Goal: Task Accomplishment & Management: Complete application form

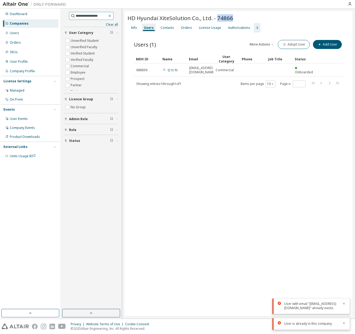
click at [112, 15] on icon "button" at bounding box center [110, 16] width 4 height 4
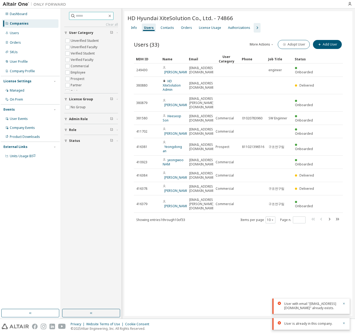
click at [89, 15] on input "text" at bounding box center [92, 15] width 32 height 5
click at [93, 16] on input "text" at bounding box center [92, 15] width 32 height 5
click at [46, 31] on div "Users" at bounding box center [30, 33] width 56 height 8
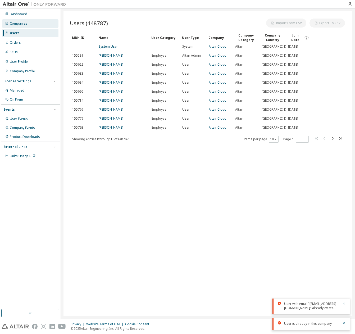
click at [45, 26] on div "Companies" at bounding box center [30, 23] width 56 height 8
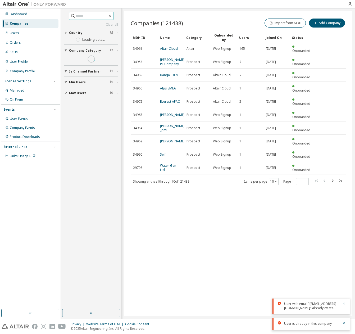
click at [76, 17] on input "text" at bounding box center [92, 15] width 32 height 5
paste input "****"
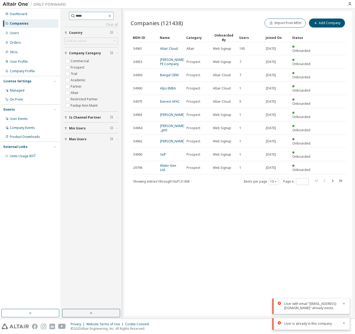
type input "****"
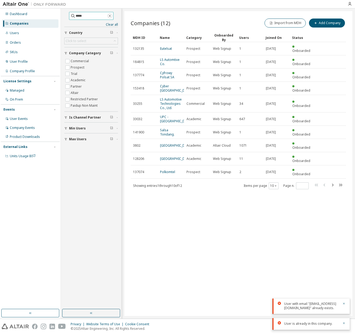
click at [112, 17] on icon "button" at bounding box center [110, 16] width 4 height 4
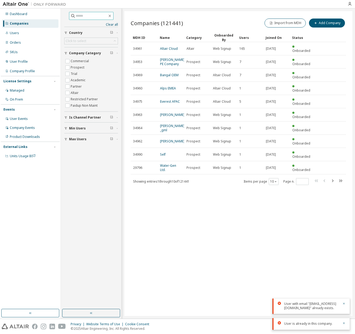
click at [92, 20] on div "Clear all Max Users Min Users Is Channel Partner Company Category Commercial Pr…" at bounding box center [91, 78] width 54 height 132
click at [91, 16] on input "text" at bounding box center [92, 15] width 32 height 5
paste input "**********"
type input "**********"
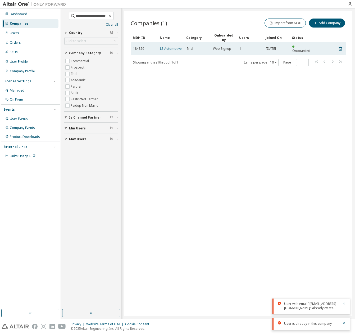
click at [177, 46] on link "LS Automotive" at bounding box center [171, 48] width 22 height 4
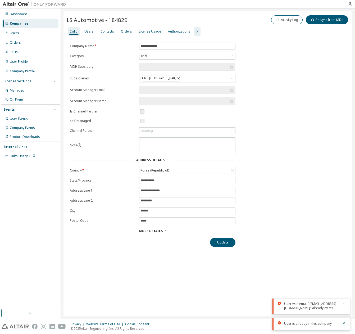
click at [194, 31] on icon "button" at bounding box center [197, 31] width 6 height 6
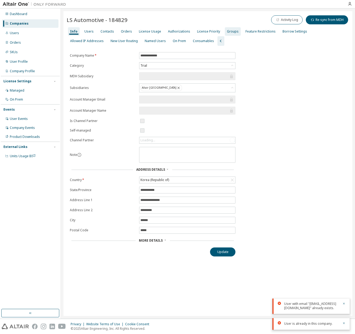
click at [227, 31] on div "Groups" at bounding box center [233, 31] width 12 height 4
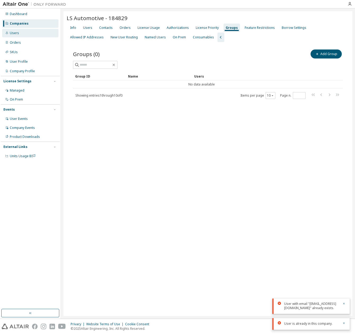
click at [24, 33] on div "Users" at bounding box center [30, 33] width 56 height 8
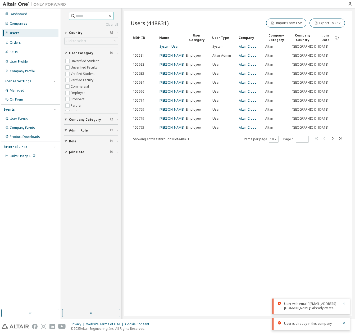
click at [85, 14] on input "text" at bounding box center [92, 15] width 32 height 5
type input "*"
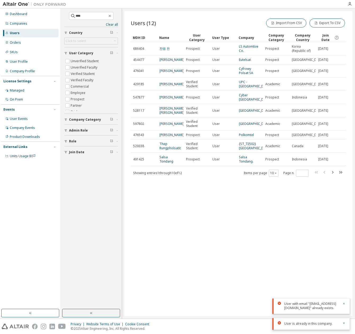
drag, startPoint x: 216, startPoint y: 260, endPoint x: 213, endPoint y: 259, distance: 2.8
click at [213, 259] on div "Users (12) Import From CSV Export To CSV Clear Load Save Save As Field Operator…" at bounding box center [238, 163] width 228 height 305
drag, startPoint x: 90, startPoint y: 14, endPoint x: 44, endPoint y: 15, distance: 45.5
click at [43, 15] on div "Dashboard Companies Users Orders SKUs User Profile Company Profile License Sett…" at bounding box center [177, 163] width 355 height 310
type input "*****"
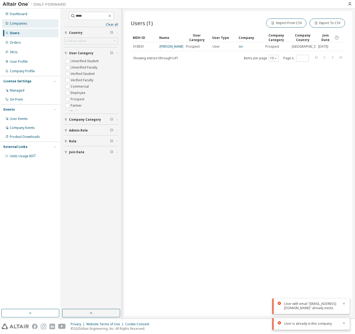
click at [34, 22] on div "Companies" at bounding box center [30, 23] width 56 height 8
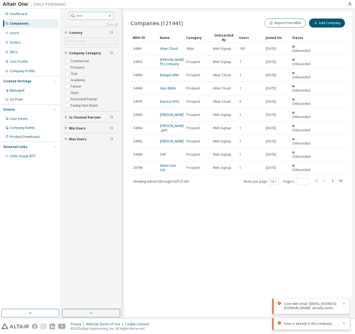
click at [91, 16] on input "text" at bounding box center [92, 15] width 32 height 5
type input "*****"
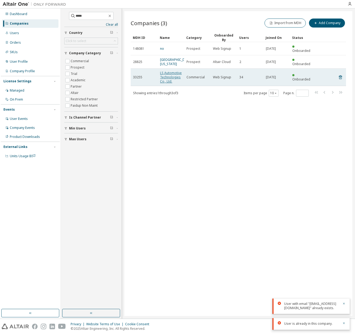
click at [176, 74] on link "LS Automotive Technologies Co., Ltd." at bounding box center [171, 77] width 22 height 13
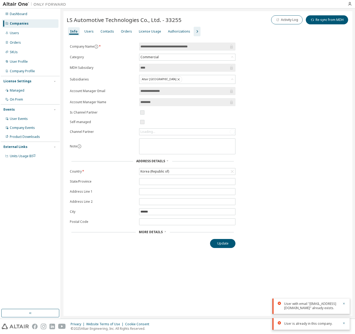
click at [194, 34] on icon "button" at bounding box center [197, 31] width 6 height 6
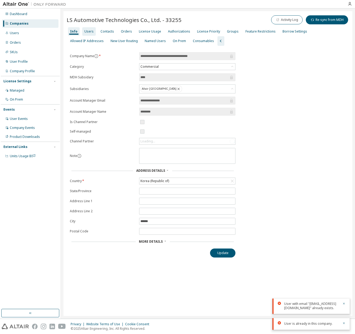
click at [88, 33] on div "Users" at bounding box center [88, 31] width 9 height 4
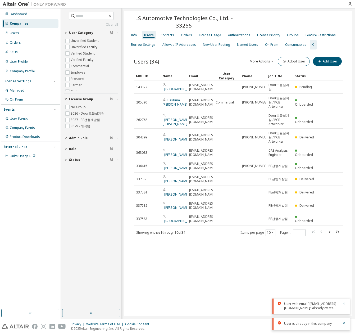
click at [324, 52] on div "Users (34) More Actions Import From CSV Export To CSV Adopt User Add User Clear…" at bounding box center [238, 149] width 222 height 200
click at [323, 66] on div "More Actions Import From CSV Export To CSV Adopt User Add User" at bounding box center [290, 61] width 104 height 11
click at [297, 61] on button "Adopt User" at bounding box center [294, 61] width 32 height 9
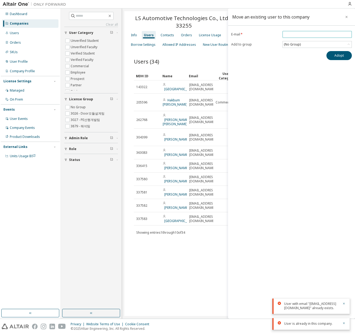
click at [306, 32] on span at bounding box center [316, 34] width 69 height 7
click at [302, 35] on input "email" at bounding box center [317, 34] width 67 height 4
paste input "**********"
type input "**********"
click at [280, 50] on div "**********" at bounding box center [291, 45] width 127 height 29
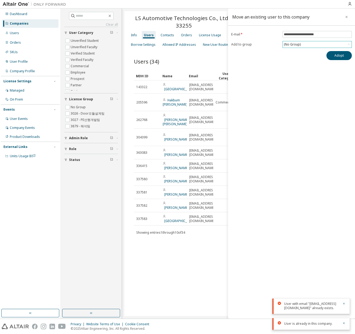
click at [305, 45] on div "(No Group)" at bounding box center [317, 44] width 69 height 6
click at [309, 61] on li "3026 - Door모듈설계팀" at bounding box center [317, 64] width 68 height 7
drag, startPoint x: 313, startPoint y: 72, endPoint x: 334, endPoint y: 59, distance: 24.9
click at [315, 71] on div "**********" at bounding box center [291, 163] width 127 height 310
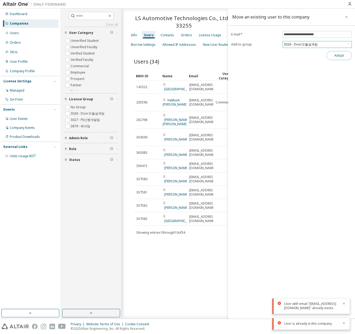
click at [334, 59] on button "Adopt" at bounding box center [338, 55] width 25 height 9
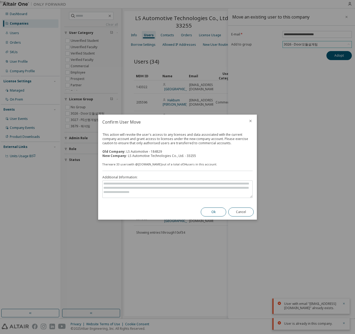
click at [219, 211] on button "Ok" at bounding box center [213, 211] width 25 height 9
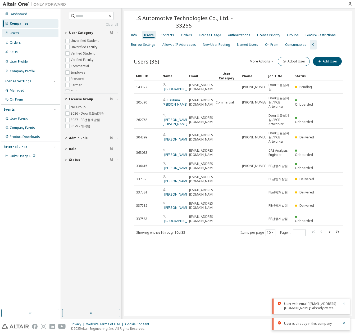
click at [32, 34] on div "Users" at bounding box center [30, 33] width 56 height 8
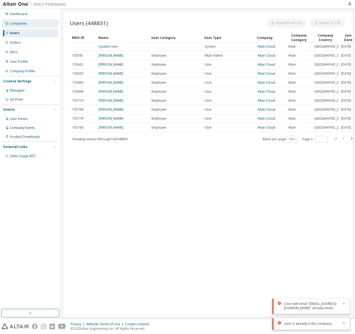
click at [33, 25] on div "Companies" at bounding box center [30, 23] width 56 height 8
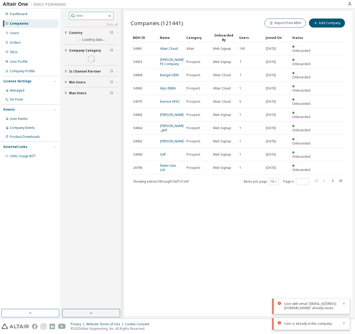
click at [80, 17] on input "text" at bounding box center [92, 15] width 32 height 5
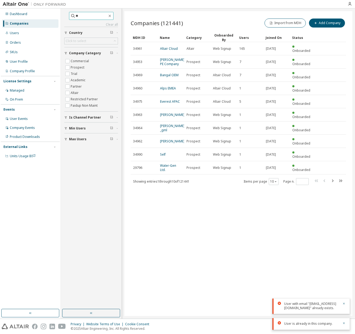
type input "*"
type input "****"
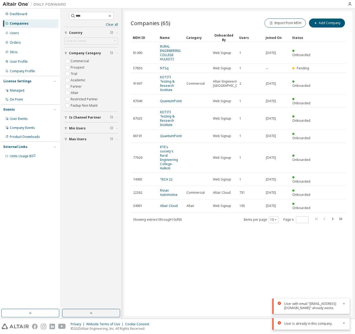
drag, startPoint x: 224, startPoint y: 237, endPoint x: 227, endPoint y: 236, distance: 3.2
click at [224, 238] on div "Companies (65) Import from MDH Add Company Clear Load Save Save As Field Operat…" at bounding box center [238, 163] width 228 height 305
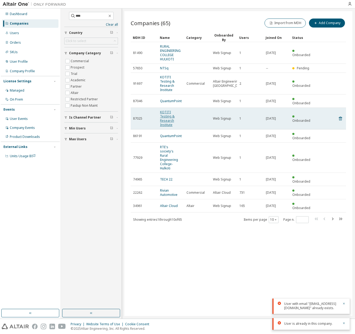
click at [164, 112] on link "KOTITI Testing & Research Institute" at bounding box center [167, 118] width 15 height 17
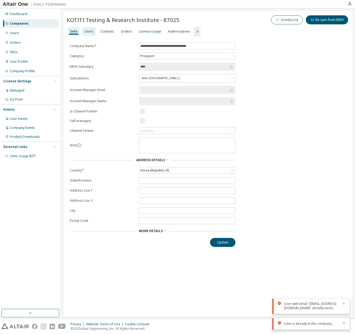
click at [87, 33] on div "Users" at bounding box center [88, 31] width 9 height 4
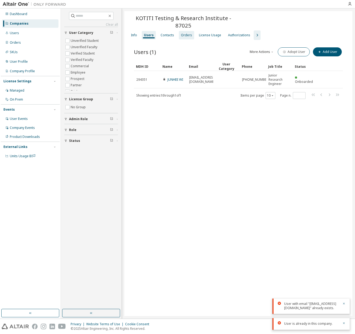
click at [190, 31] on div "Orders" at bounding box center [186, 35] width 15 height 8
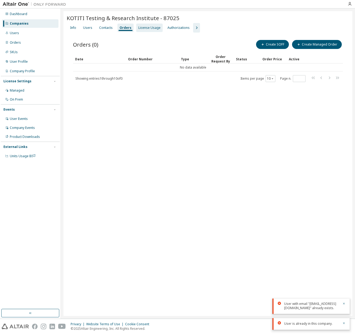
click at [155, 31] on div "License Usage" at bounding box center [149, 28] width 26 height 8
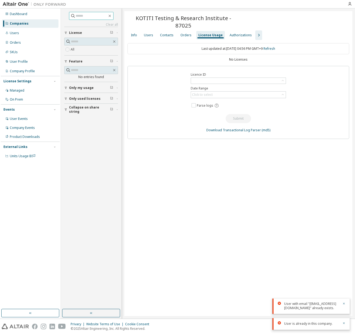
click at [76, 15] on input "text" at bounding box center [92, 15] width 32 height 5
click at [18, 25] on div "Companies" at bounding box center [19, 23] width 19 height 4
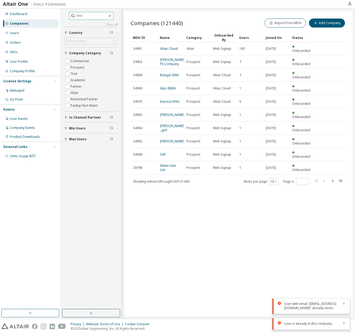
click at [93, 20] on span at bounding box center [91, 16] width 44 height 8
click at [93, 17] on input "text" at bounding box center [92, 15] width 32 height 5
type input "*****"
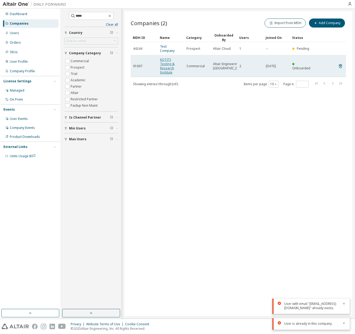
click at [167, 57] on link "KOTITI Testing & Research Institute" at bounding box center [167, 65] width 15 height 17
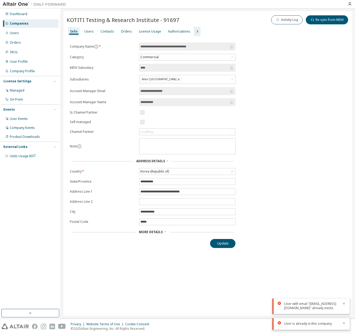
click at [194, 30] on icon "button" at bounding box center [197, 31] width 6 height 6
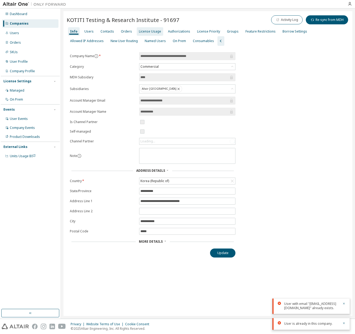
click at [137, 30] on div "License Usage" at bounding box center [150, 31] width 26 height 8
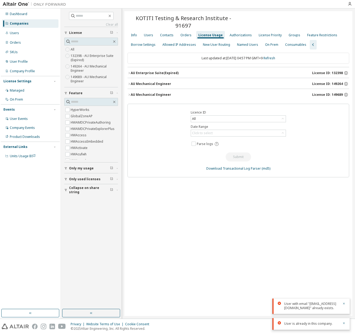
drag, startPoint x: 147, startPoint y: 86, endPoint x: 153, endPoint y: 90, distance: 6.7
click at [147, 93] on div "AU Mechanical Engineer" at bounding box center [151, 95] width 40 height 4
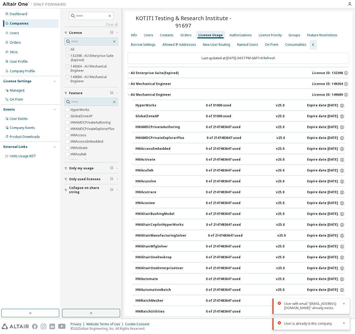
click at [158, 82] on div "AU Mechanical Engineer" at bounding box center [151, 84] width 40 height 4
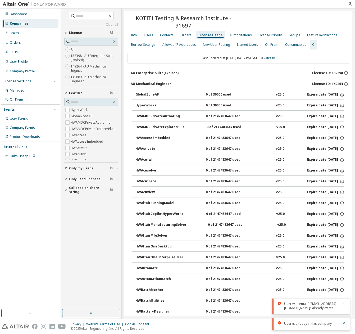
click at [163, 82] on div "AU Mechanical Engineer" at bounding box center [151, 84] width 40 height 4
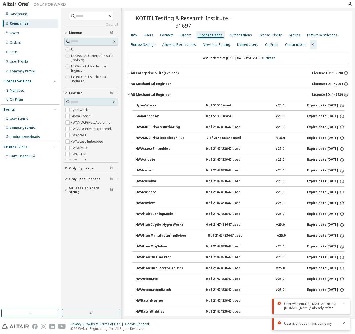
click at [158, 93] on div "AU Mechanical Engineer" at bounding box center [151, 95] width 40 height 4
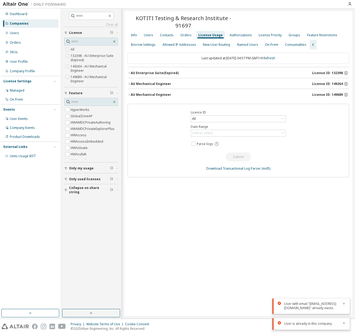
click at [158, 93] on div "AU Mechanical Engineer" at bounding box center [151, 95] width 40 height 4
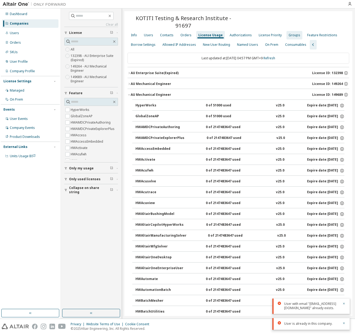
click at [288, 33] on div "Groups" at bounding box center [294, 35] width 12 height 4
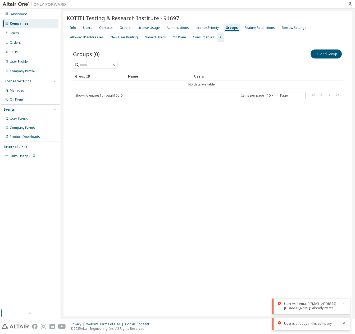
click at [129, 181] on div "KOTITI Testing & Research Institute - 91697 Clear Load Save Save As Field Opera…" at bounding box center [207, 163] width 289 height 305
click at [209, 28] on div "License Priority" at bounding box center [207, 28] width 23 height 4
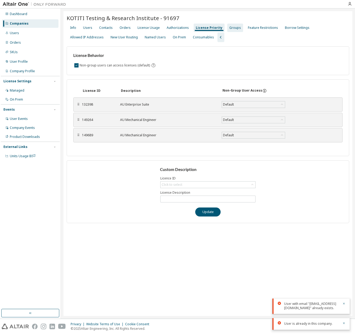
click at [229, 27] on div "Groups" at bounding box center [235, 28] width 12 height 4
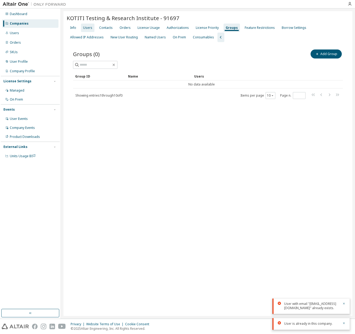
click at [88, 31] on div "Users" at bounding box center [87, 28] width 13 height 8
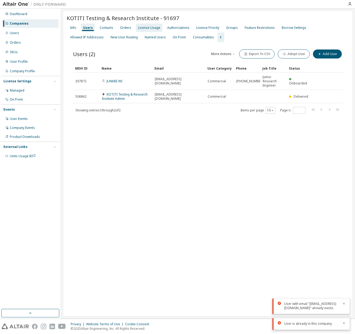
click at [146, 29] on div "Info Users Contacts Orders License Usage Authorizations License Priority Groups…" at bounding box center [208, 32] width 282 height 19
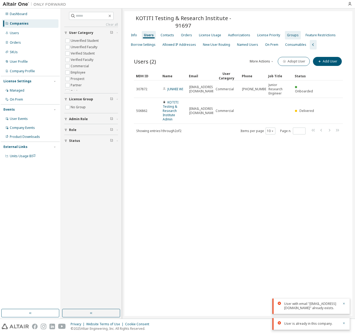
click at [289, 33] on div "Groups" at bounding box center [293, 35] width 12 height 4
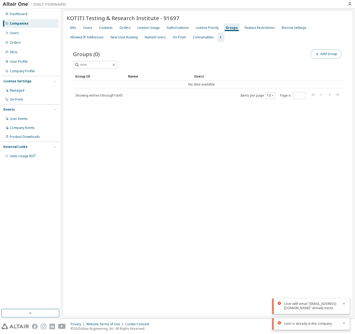
click at [330, 54] on button "Add Group" at bounding box center [325, 53] width 31 height 9
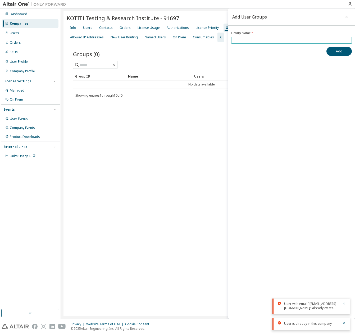
click at [263, 42] on span at bounding box center [291, 40] width 121 height 7
click at [263, 41] on input "text" at bounding box center [291, 40] width 118 height 4
type input "*"
type input "******"
drag, startPoint x: 262, startPoint y: 46, endPoint x: 280, endPoint y: 63, distance: 25.2
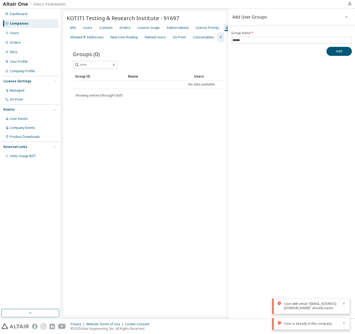
click at [267, 46] on div "Group Name * ****** Add" at bounding box center [291, 43] width 127 height 25
click at [341, 53] on button "Add" at bounding box center [338, 51] width 25 height 9
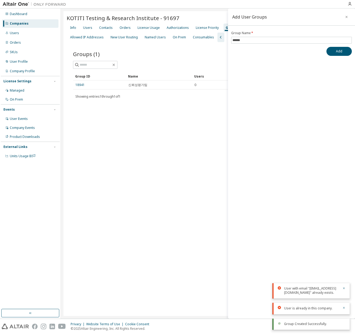
click at [287, 115] on div "Add User Groups Group Name * ****** Add" at bounding box center [291, 163] width 127 height 310
click at [347, 16] on icon "button" at bounding box center [347, 17] width 4 height 4
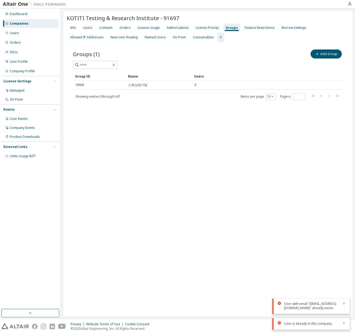
click at [207, 115] on div "KOTITI Testing & Research Institute - 91697 Clear Load Save Save As Field Opera…" at bounding box center [207, 163] width 289 height 305
click at [224, 130] on div "KOTITI Testing & Research Institute - 91697 Clear Load Save Save As Field Opera…" at bounding box center [207, 163] width 289 height 305
click at [319, 52] on span "button" at bounding box center [317, 54] width 4 height 4
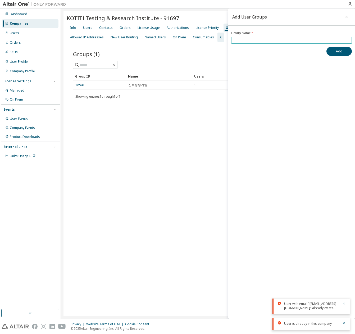
drag, startPoint x: 269, startPoint y: 41, endPoint x: 275, endPoint y: 42, distance: 6.1
click at [270, 41] on input "text" at bounding box center [291, 40] width 118 height 4
paste input "******"
type input "******"
click at [332, 54] on button "Add" at bounding box center [338, 51] width 25 height 9
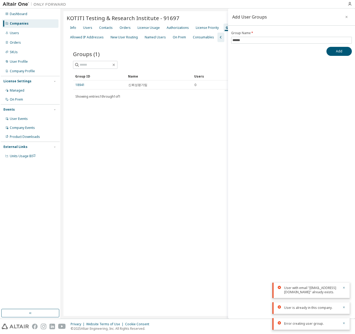
click at [311, 88] on div "Add User Groups Group Name * ****** Add" at bounding box center [291, 163] width 127 height 310
click at [311, 87] on div "Add User Groups Group Name * ****** Add" at bounding box center [291, 163] width 127 height 310
click at [345, 16] on icon "button" at bounding box center [347, 17] width 4 height 4
click at [227, 124] on div "KOTITI Testing & Research Institute - 91697 Clear Load Save Save As Field Opera…" at bounding box center [207, 163] width 289 height 305
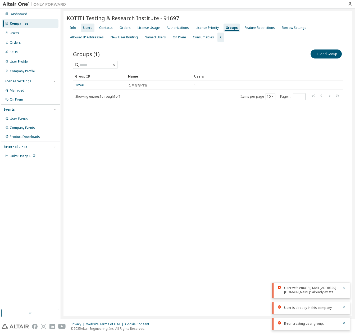
click at [91, 26] on div "Users" at bounding box center [87, 28] width 9 height 4
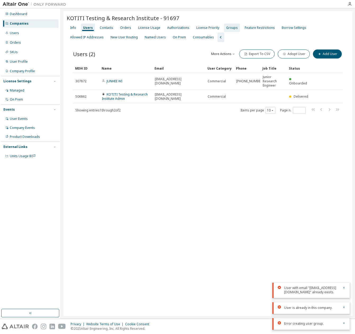
click at [226, 26] on div "Groups" at bounding box center [232, 28] width 12 height 4
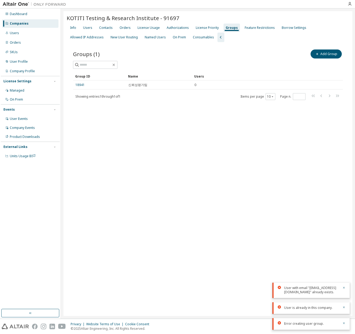
drag, startPoint x: 224, startPoint y: 118, endPoint x: 282, endPoint y: 70, distance: 75.9
click at [226, 115] on div "KOTITI Testing & Research Institute - 91697 Clear Load Save Save As Field Opera…" at bounding box center [207, 163] width 289 height 305
click at [320, 54] on button "Add Group" at bounding box center [325, 53] width 31 height 9
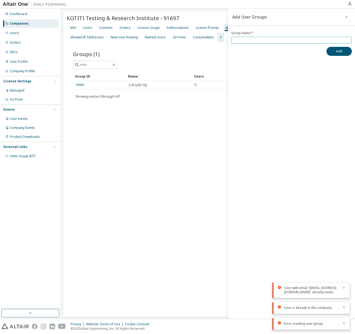
drag, startPoint x: 300, startPoint y: 40, endPoint x: 324, endPoint y: 52, distance: 27.4
click at [300, 40] on input "text" at bounding box center [291, 40] width 118 height 4
paste input "******"
type input "******"
click at [338, 51] on button "Add" at bounding box center [338, 51] width 25 height 9
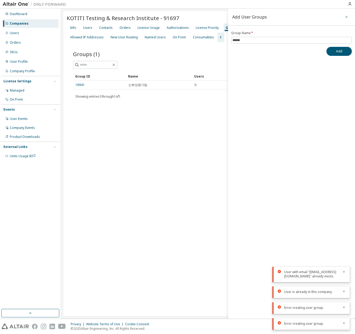
click at [345, 17] on icon "button" at bounding box center [347, 17] width 4 height 4
click at [322, 54] on button "Add Group" at bounding box center [325, 53] width 31 height 9
click at [253, 39] on input "text" at bounding box center [291, 40] width 118 height 4
type input "*"
drag, startPoint x: 255, startPoint y: 42, endPoint x: 226, endPoint y: 41, distance: 28.8
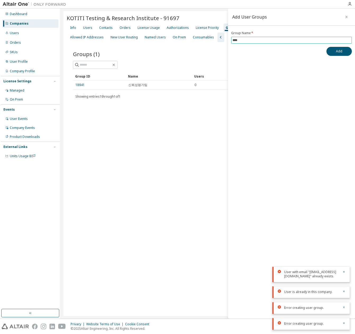
click at [226, 41] on main "Add User Groups Group Name * *** Add KOTITI Testing & Research Institute - 9169…" at bounding box center [208, 163] width 294 height 310
type input "*"
type input "**********"
click at [269, 46] on div "**********" at bounding box center [291, 43] width 127 height 25
click at [335, 50] on button "Add" at bounding box center [338, 51] width 25 height 9
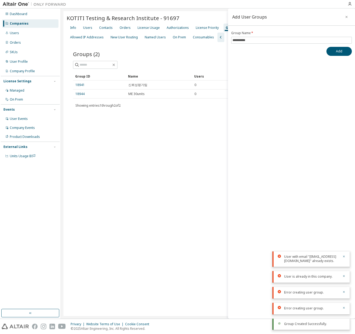
click at [106, 151] on div "KOTITI Testing & Research Institute - 91697 Clear Load Save Save As Field Opera…" at bounding box center [207, 163] width 289 height 305
click at [107, 151] on div "KOTITI Testing & Research Institute - 91697 Clear Load Save Save As Field Opera…" at bounding box center [207, 163] width 289 height 305
click at [123, 110] on div "Groups (2) Add Group Clear Load Save Save As Field Operator Value Select filter…" at bounding box center [208, 82] width 282 height 81
click at [81, 94] on link "18944" at bounding box center [79, 94] width 9 height 4
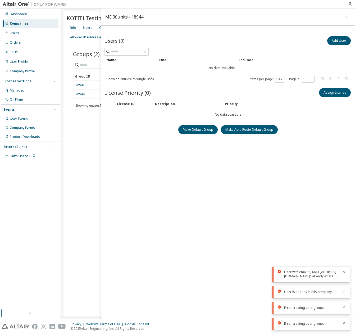
click at [304, 171] on div "Users (0) Add User Clear Load Save Save As Field Operator Value Select filter S…" at bounding box center [227, 168] width 247 height 267
click at [347, 17] on icon "button" at bounding box center [347, 17] width 4 height 4
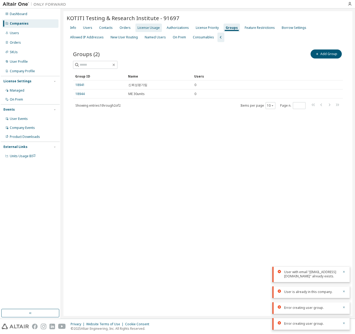
click at [151, 28] on div "License Usage" at bounding box center [148, 28] width 22 height 4
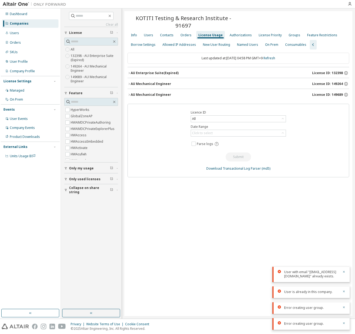
click at [158, 82] on div "AU Mechanical Engineer" at bounding box center [151, 84] width 40 height 4
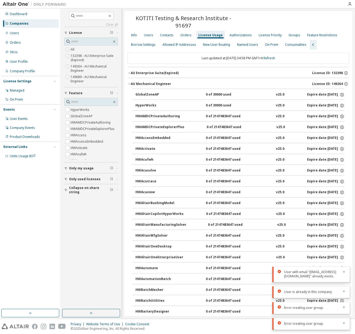
click at [158, 82] on div "AU Mechanical Engineer" at bounding box center [151, 84] width 40 height 4
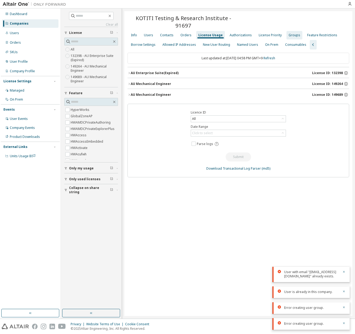
click at [292, 33] on div "Groups" at bounding box center [294, 35] width 12 height 4
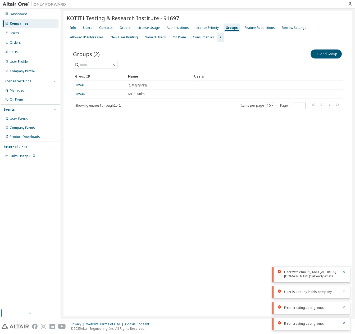
click at [230, 120] on div "Groups (2) Add Group Clear Load Save Save As Field Operator Value Select filter…" at bounding box center [208, 82] width 282 height 81
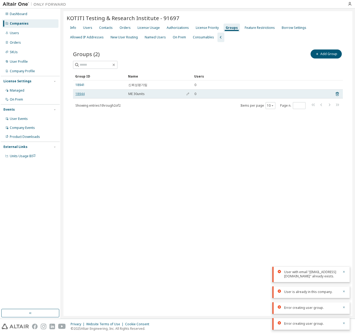
click at [82, 93] on link "18944" at bounding box center [79, 94] width 9 height 4
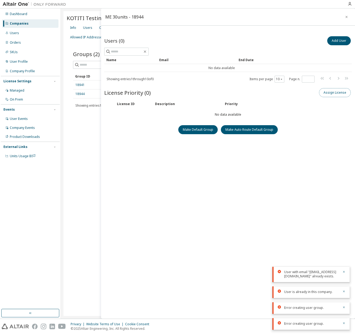
click at [339, 94] on button "Assign License" at bounding box center [335, 92] width 32 height 9
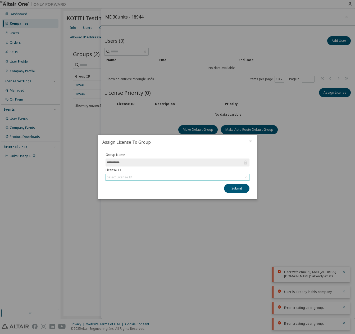
click at [210, 176] on div "Select License ID" at bounding box center [177, 177] width 143 height 6
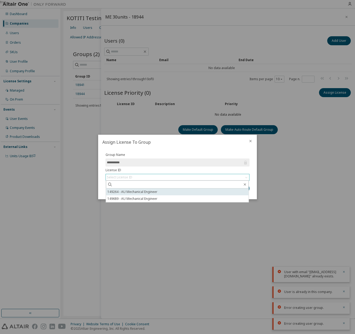
click at [155, 192] on li "149264 - AU Mechanical Engineer" at bounding box center [177, 191] width 143 height 7
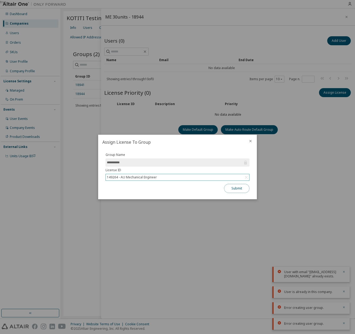
click at [230, 192] on button "Submit" at bounding box center [236, 188] width 25 height 9
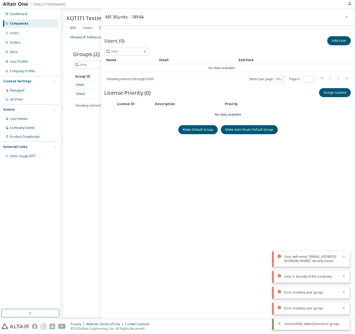
click at [230, 189] on div "Users (0) Add User Clear Load Save Save As Field Operator Value Select filter S…" at bounding box center [227, 168] width 247 height 267
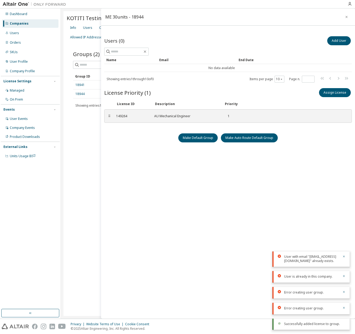
click at [253, 155] on div "Users (0) Add User Clear Load Save Save As Field Operator Value Select filter S…" at bounding box center [227, 168] width 247 height 267
click at [331, 38] on button "Add User" at bounding box center [339, 40] width 24 height 9
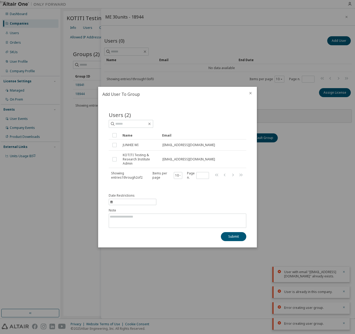
click at [175, 192] on div "Users (2) Clear Load Save Save As Field Operator Value Select filter Select ope…" at bounding box center [177, 149] width 150 height 89
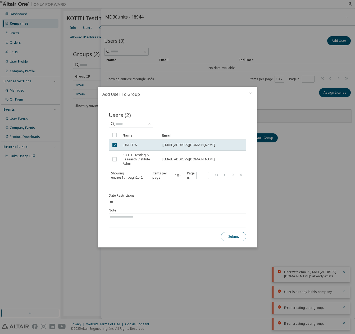
click at [226, 235] on button "Submit" at bounding box center [233, 236] width 25 height 9
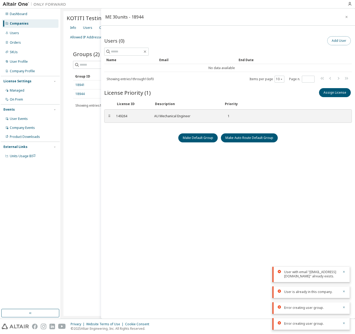
click at [334, 44] on button "Add User" at bounding box center [339, 40] width 24 height 9
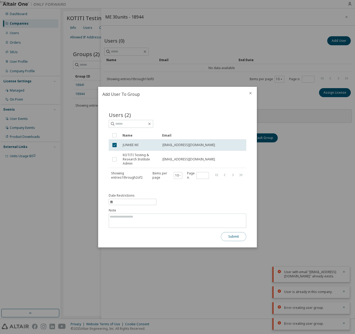
click at [229, 237] on button "Submit" at bounding box center [233, 236] width 25 height 9
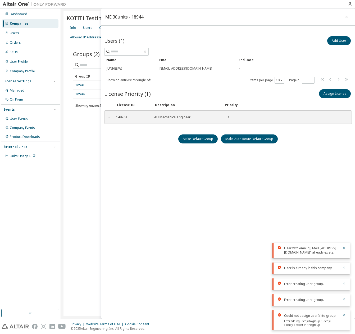
drag, startPoint x: 236, startPoint y: 191, endPoint x: 231, endPoint y: 195, distance: 6.0
click at [236, 190] on div "Users (1) Add User Clear Load Save Save As Field Operator Value Select filter S…" at bounding box center [227, 168] width 247 height 267
click at [345, 17] on icon "button" at bounding box center [347, 17] width 4 height 4
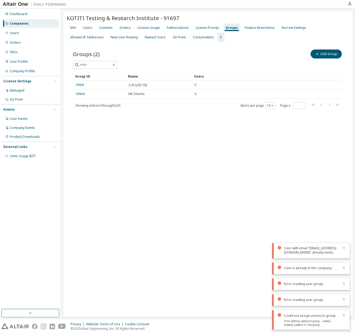
click at [94, 27] on div "Info Users Contacts Orders License Usage Authorizations License Priority Groups…" at bounding box center [208, 32] width 282 height 19
click at [85, 27] on div "Users" at bounding box center [87, 28] width 9 height 4
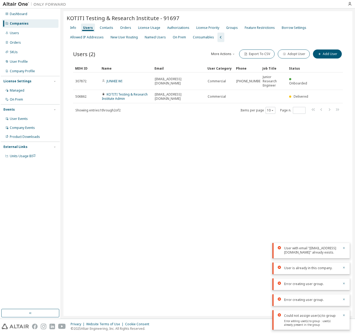
click at [188, 190] on div "KOTITI Testing & Research Institute - 91697 Clear Load Save Save As Field Opera…" at bounding box center [207, 163] width 289 height 305
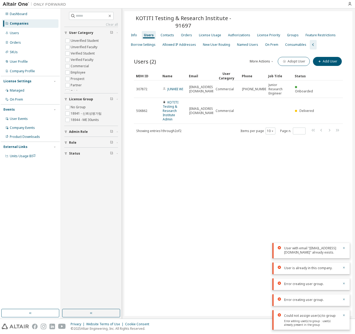
click at [188, 189] on div "KOTITI Testing & Research Institute - 91697 Clear Load Save Save As Field Opera…" at bounding box center [238, 163] width 228 height 305
click at [112, 15] on icon "button" at bounding box center [110, 16] width 4 height 4
click at [257, 33] on div "License Priority" at bounding box center [268, 35] width 23 height 4
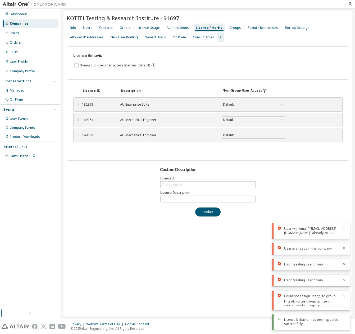
click at [197, 65] on div "Non-group users can access licenses (default)" at bounding box center [207, 65] width 269 height 6
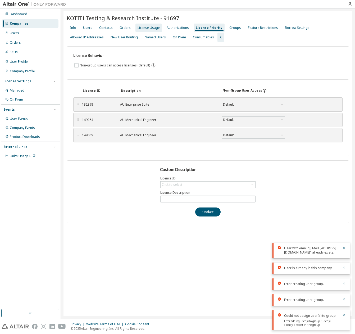
click at [154, 29] on div "License Usage" at bounding box center [148, 28] width 22 height 4
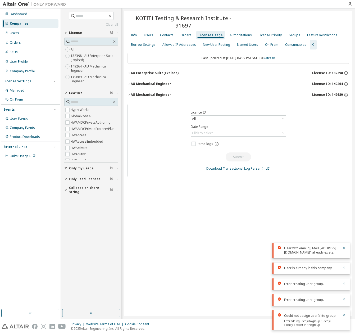
click at [157, 93] on div "AU Mechanical Engineer" at bounding box center [151, 95] width 40 height 4
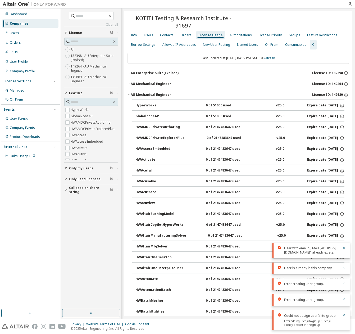
click at [281, 30] on div "Info Users Contacts Orders License Usage Authorizations License Priority Groups…" at bounding box center [238, 39] width 222 height 19
click at [288, 33] on div "Groups" at bounding box center [294, 35] width 12 height 4
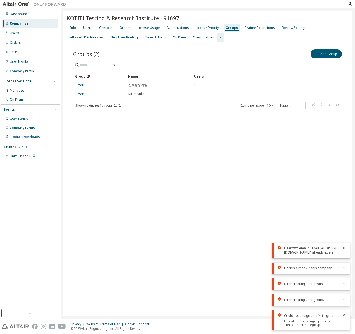
click at [172, 136] on div "KOTITI Testing & Research Institute - 91697 Clear Load Save Save As Field Opera…" at bounding box center [207, 163] width 289 height 305
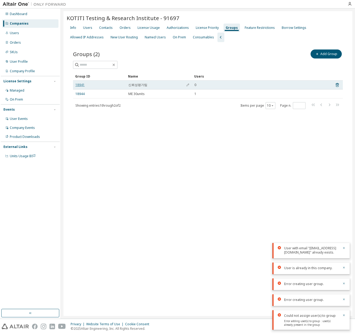
click at [82, 85] on link "18941" at bounding box center [79, 85] width 9 height 4
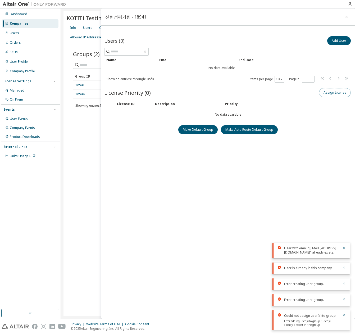
click at [328, 90] on button "Assign License" at bounding box center [335, 92] width 32 height 9
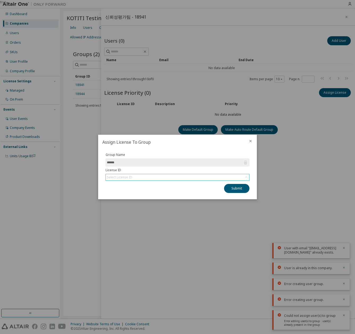
click at [187, 180] on div "Select License ID" at bounding box center [177, 177] width 143 height 6
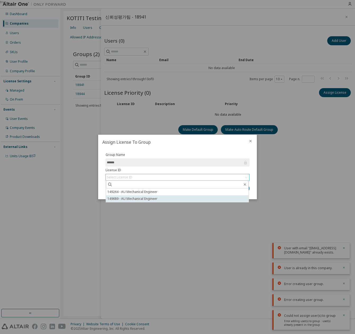
click at [161, 198] on li "149689 - AU Mechanical Engineer" at bounding box center [177, 198] width 143 height 7
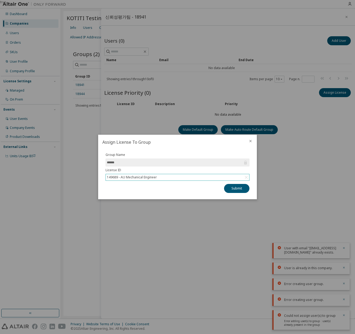
click at [179, 189] on div "Submit" at bounding box center [178, 188] width 144 height 9
click at [184, 172] on label "License ID" at bounding box center [178, 170] width 144 height 4
click at [182, 175] on div "149689 - AU Mechanical Engineer" at bounding box center [177, 177] width 143 height 6
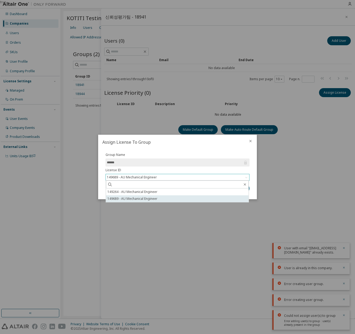
click at [149, 198] on li "149689 - AU Mechanical Engineer" at bounding box center [177, 198] width 143 height 7
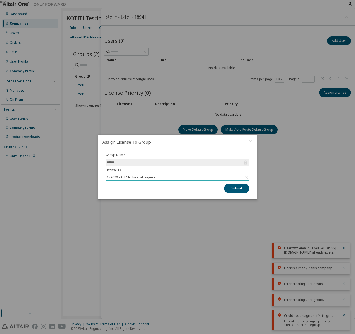
click at [166, 174] on div "149689 - AU Mechanical Engineer" at bounding box center [177, 177] width 143 height 6
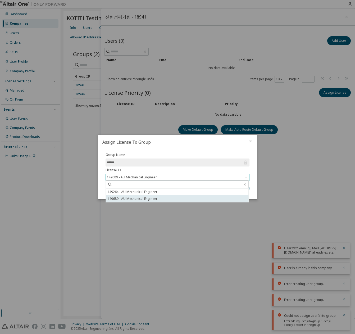
click at [153, 199] on li "149689 - AU Mechanical Engineer" at bounding box center [177, 198] width 143 height 7
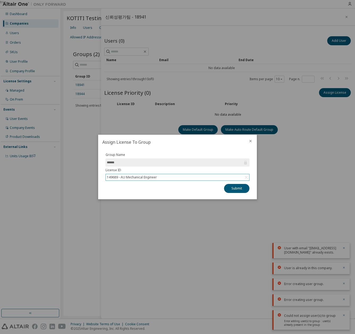
drag, startPoint x: 169, startPoint y: 187, endPoint x: 185, endPoint y: 187, distance: 15.9
click at [171, 187] on div "Submit" at bounding box center [178, 188] width 144 height 9
click at [238, 188] on button "Submit" at bounding box center [236, 188] width 25 height 9
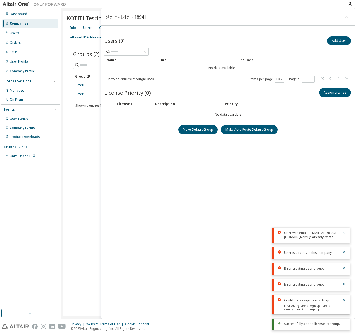
click at [236, 187] on div "Users (0) Add User Clear Load Save Save As Field Operator Value Select filter S…" at bounding box center [227, 168] width 247 height 267
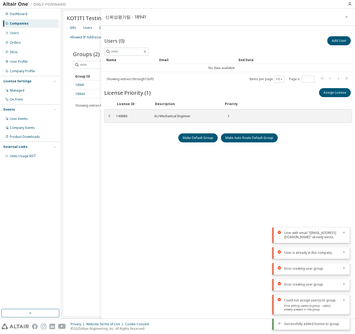
click at [236, 185] on div "Users (0) Add User Clear Load Save Save As Field Operator Value Select filter S…" at bounding box center [227, 168] width 247 height 267
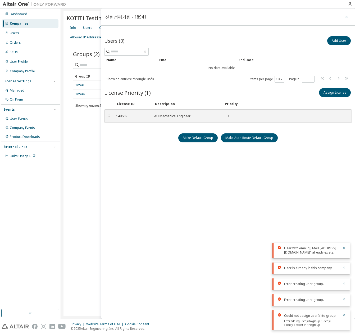
click at [349, 16] on button "button" at bounding box center [346, 17] width 8 height 8
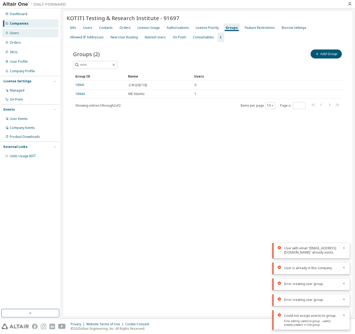
click at [11, 32] on div "Users" at bounding box center [14, 33] width 9 height 4
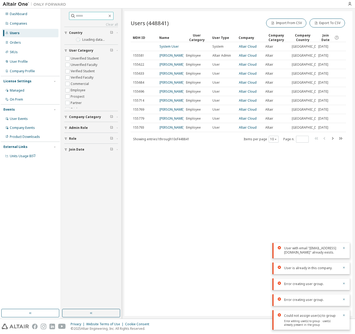
click at [77, 17] on input "text" at bounding box center [92, 15] width 32 height 5
paste input "**********"
type input "**********"
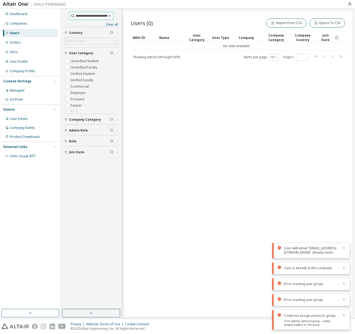
click at [112, 16] on icon "button" at bounding box center [110, 16] width 4 height 4
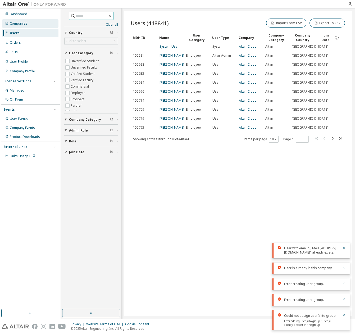
click at [29, 25] on div "Companies" at bounding box center [30, 23] width 56 height 8
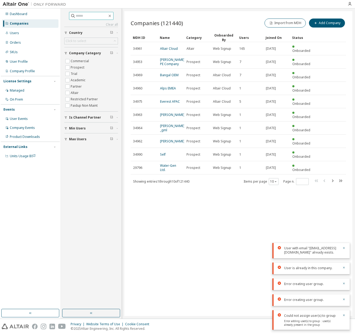
click at [83, 18] on input "text" at bounding box center [92, 15] width 32 height 5
click at [83, 16] on input "text" at bounding box center [92, 15] width 32 height 5
paste input "**********"
drag, startPoint x: 82, startPoint y: 17, endPoint x: 3, endPoint y: 11, distance: 79.3
click at [1, 12] on div "**********" at bounding box center [177, 163] width 355 height 310
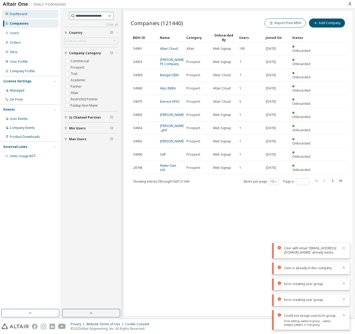
type input "**********"
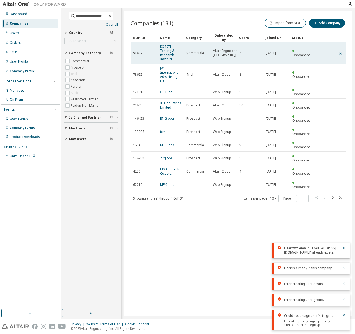
click at [174, 53] on span "KOTITI Testing & Research Institute" at bounding box center [171, 52] width 22 height 17
click at [173, 51] on link "KOTITI Testing & Research Institute" at bounding box center [167, 52] width 15 height 17
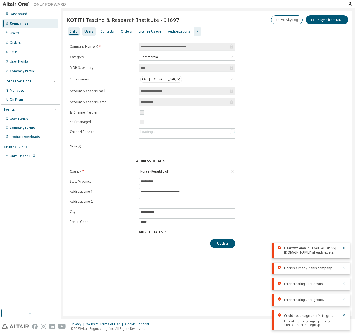
click at [86, 31] on div "Users" at bounding box center [88, 31] width 9 height 4
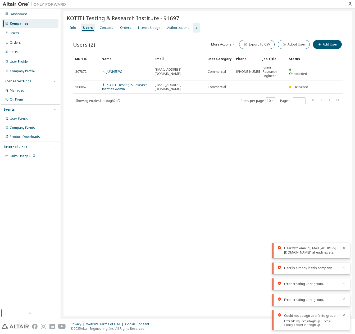
click at [210, 120] on div "KOTITI Testing & Research Institute - 91697 Clear Load Save Save As Field Opera…" at bounding box center [207, 163] width 289 height 305
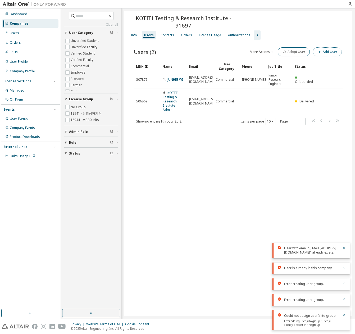
click at [325, 47] on button "Add User" at bounding box center [327, 51] width 29 height 9
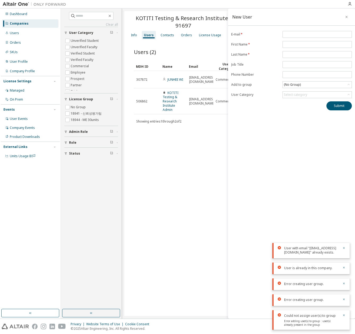
click at [305, 30] on div "New User E-mail * First Name * Last Name * Job Title Phone Number Add to group …" at bounding box center [291, 163] width 127 height 310
click at [304, 32] on span at bounding box center [316, 34] width 69 height 7
click at [295, 35] on input "email" at bounding box center [317, 34] width 67 height 4
paste input "**********"
type input "**********"
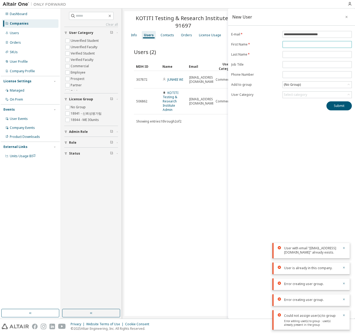
click at [290, 44] on input "text" at bounding box center [317, 44] width 67 height 4
type input "*"
type input "********"
click at [290, 65] on input "text" at bounding box center [317, 64] width 67 height 4
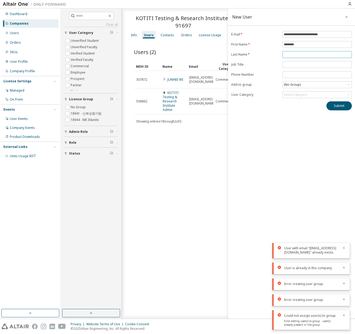
click at [290, 52] on input "text" at bounding box center [317, 54] width 67 height 4
type input "***"
click at [289, 159] on div "**********" at bounding box center [291, 163] width 127 height 310
drag, startPoint x: 291, startPoint y: 144, endPoint x: 286, endPoint y: 138, distance: 7.6
click at [289, 144] on div "**********" at bounding box center [291, 163] width 127 height 310
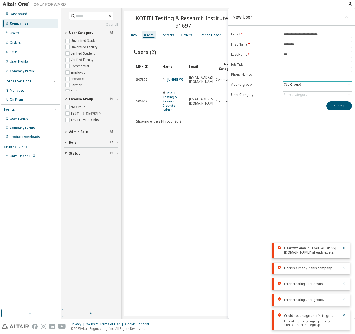
click at [304, 82] on div "(No Group)" at bounding box center [317, 84] width 69 height 6
drag, startPoint x: 304, startPoint y: 110, endPoint x: 306, endPoint y: 106, distance: 4.3
click at [306, 106] on ul "(No Group) 18941 - 신뢰성평가팀 18944 - ME 30units" at bounding box center [317, 105] width 68 height 21
click at [308, 105] on li "18941 - 신뢰성평가팀" at bounding box center [317, 105] width 68 height 7
drag, startPoint x: 305, startPoint y: 122, endPoint x: 308, endPoint y: 116, distance: 6.5
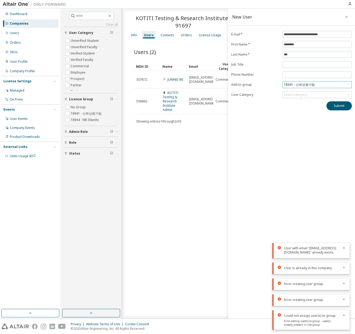
click at [305, 121] on div "**********" at bounding box center [291, 163] width 127 height 310
click at [315, 85] on div "18941 - 신뢰성평가팀" at bounding box center [299, 85] width 33 height 6
click at [305, 104] on li "18941 - 신뢰성평가팀" at bounding box center [317, 105] width 68 height 7
click at [309, 116] on div "**********" at bounding box center [291, 163] width 127 height 310
click at [336, 105] on button "Submit" at bounding box center [338, 105] width 25 height 9
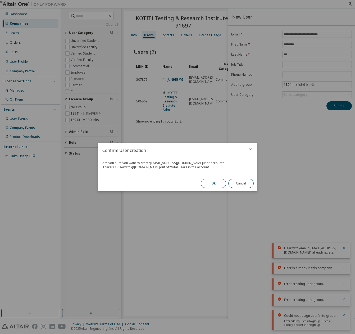
click at [208, 182] on button "Ok" at bounding box center [213, 183] width 25 height 9
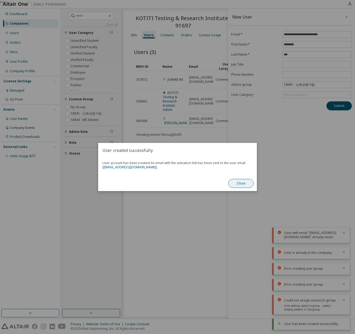
click at [242, 184] on button "Close" at bounding box center [240, 183] width 25 height 9
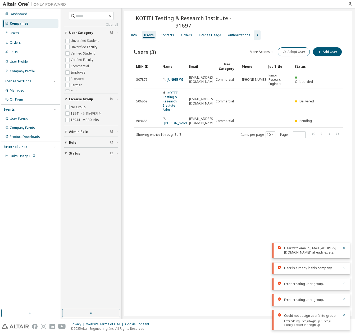
drag, startPoint x: 259, startPoint y: 187, endPoint x: 256, endPoint y: 190, distance: 4.3
click at [256, 190] on div "KOTITI Testing & Research Institute - 91697 Clear Load Save Save As Field Opera…" at bounding box center [238, 163] width 228 height 305
drag, startPoint x: 256, startPoint y: 190, endPoint x: 271, endPoint y: 181, distance: 17.7
click at [267, 185] on div "KOTITI Testing & Research Institute - 91697 Clear Load Save Save As Field Opera…" at bounding box center [238, 163] width 228 height 305
click at [227, 158] on div "KOTITI Testing & Research Institute - 91697 Clear Load Save Save As Field Opera…" at bounding box center [238, 163] width 228 height 305
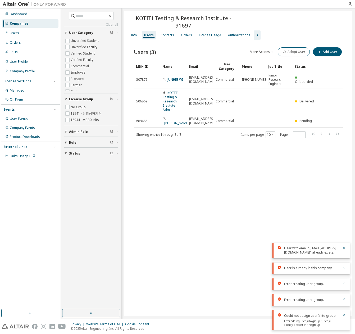
click at [225, 157] on div "KOTITI Testing & Research Institute - 91697 Clear Load Save Save As Field Opera…" at bounding box center [238, 163] width 228 height 305
